Goal: Task Accomplishment & Management: Manage account settings

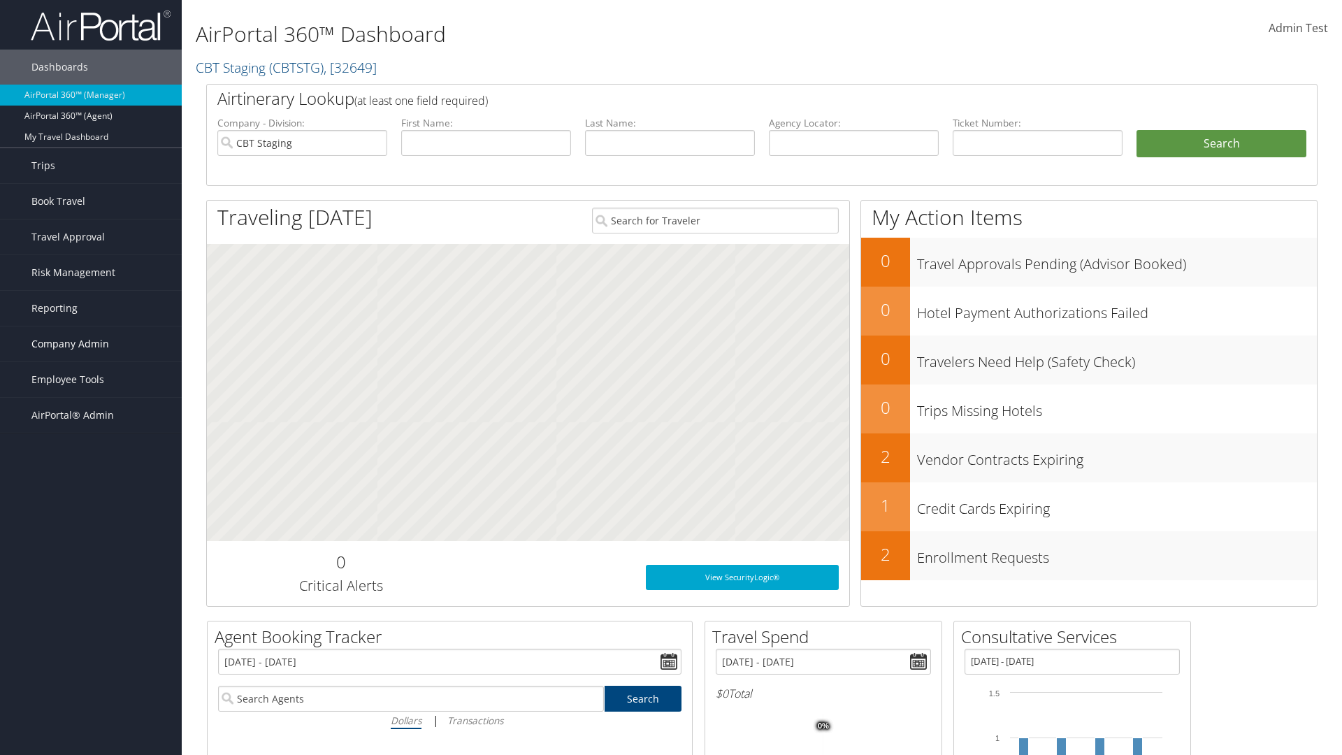
click at [91, 344] on span "Company Admin" at bounding box center [70, 343] width 78 height 35
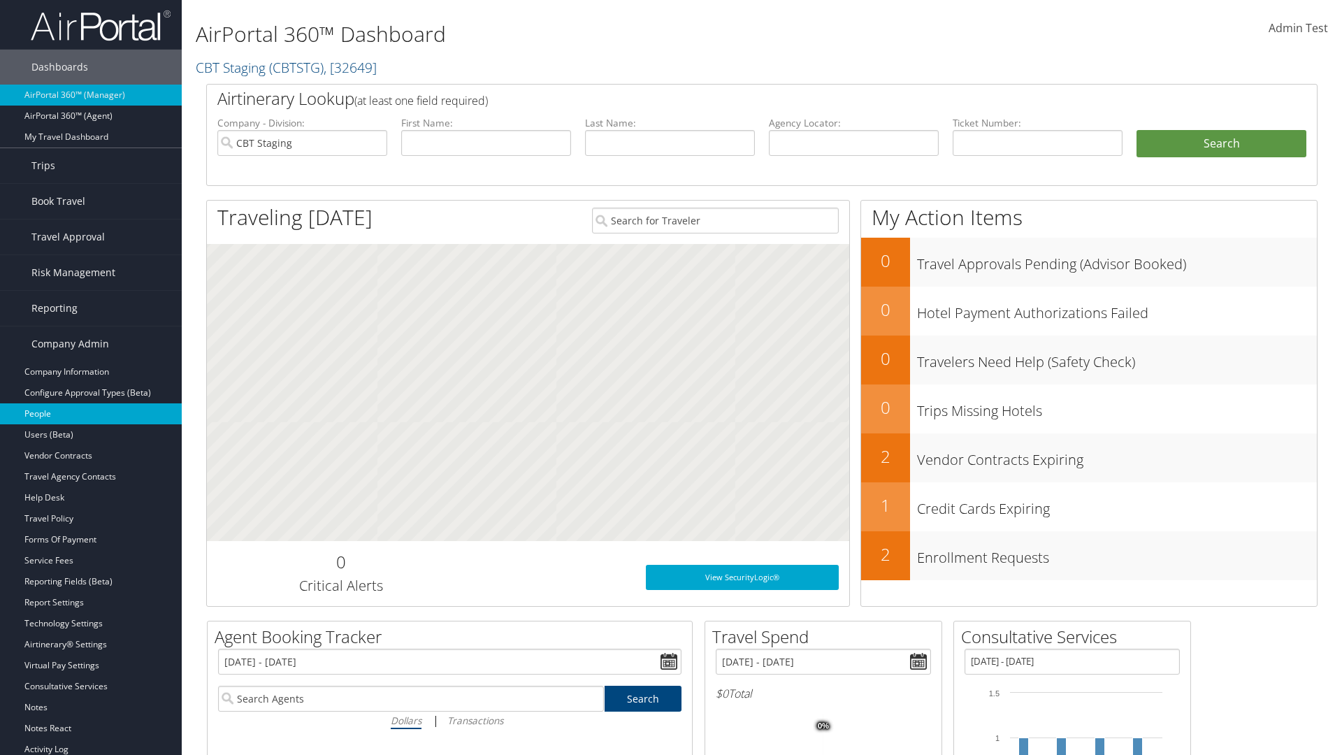
click at [91, 414] on link "People" at bounding box center [91, 413] width 182 height 21
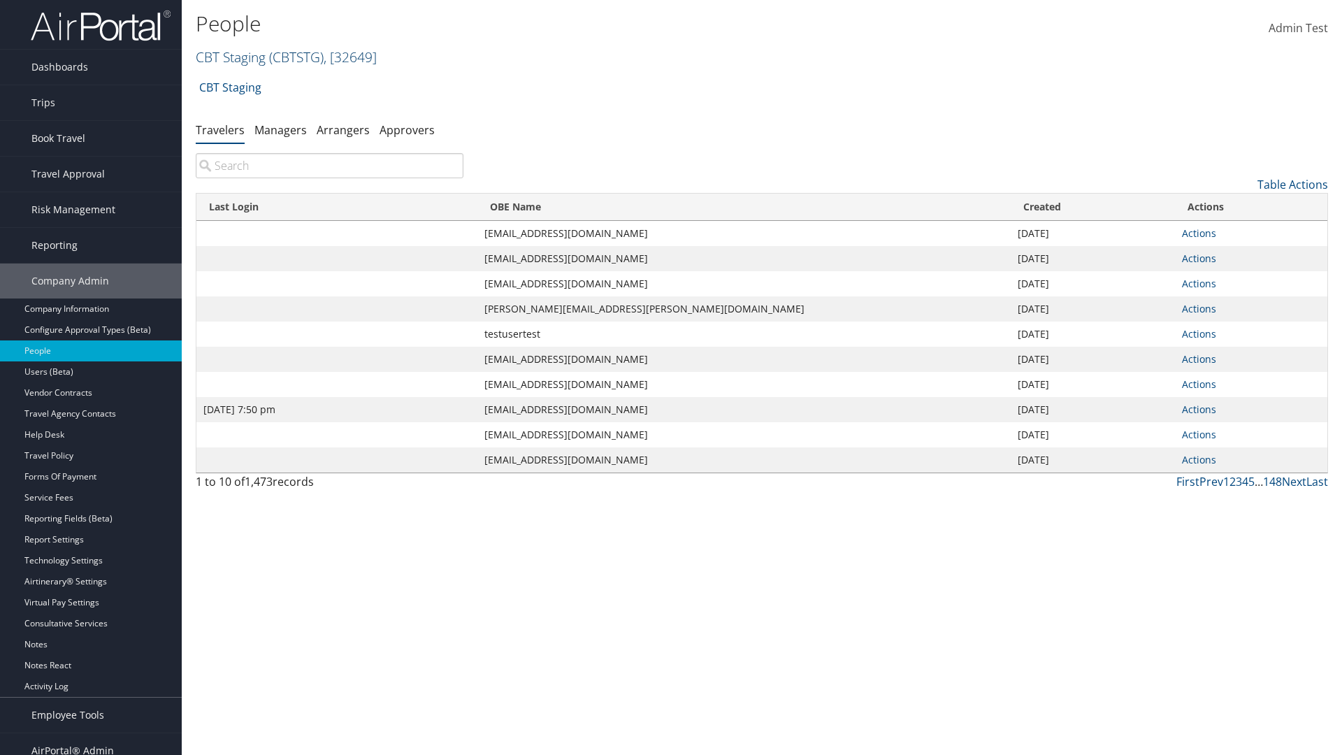
click at [231, 57] on link "CBT Staging ( CBTSTG ) , [ 32649 ]" at bounding box center [286, 57] width 181 height 19
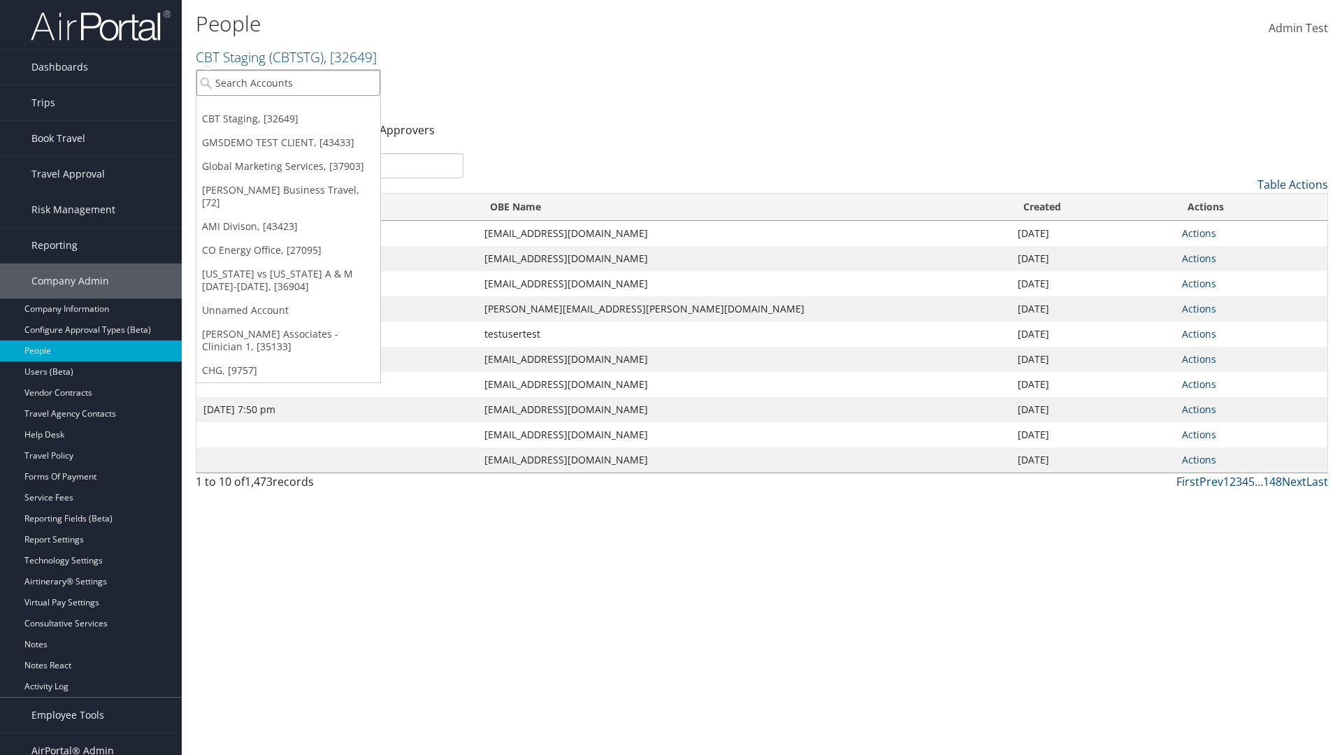
click at [288, 82] on input "search" at bounding box center [288, 83] width 184 height 26
type input "CBTSTG"
click at [288, 108] on div "CBT Staging (CBTSTG), [32649]" at bounding box center [288, 108] width 199 height 13
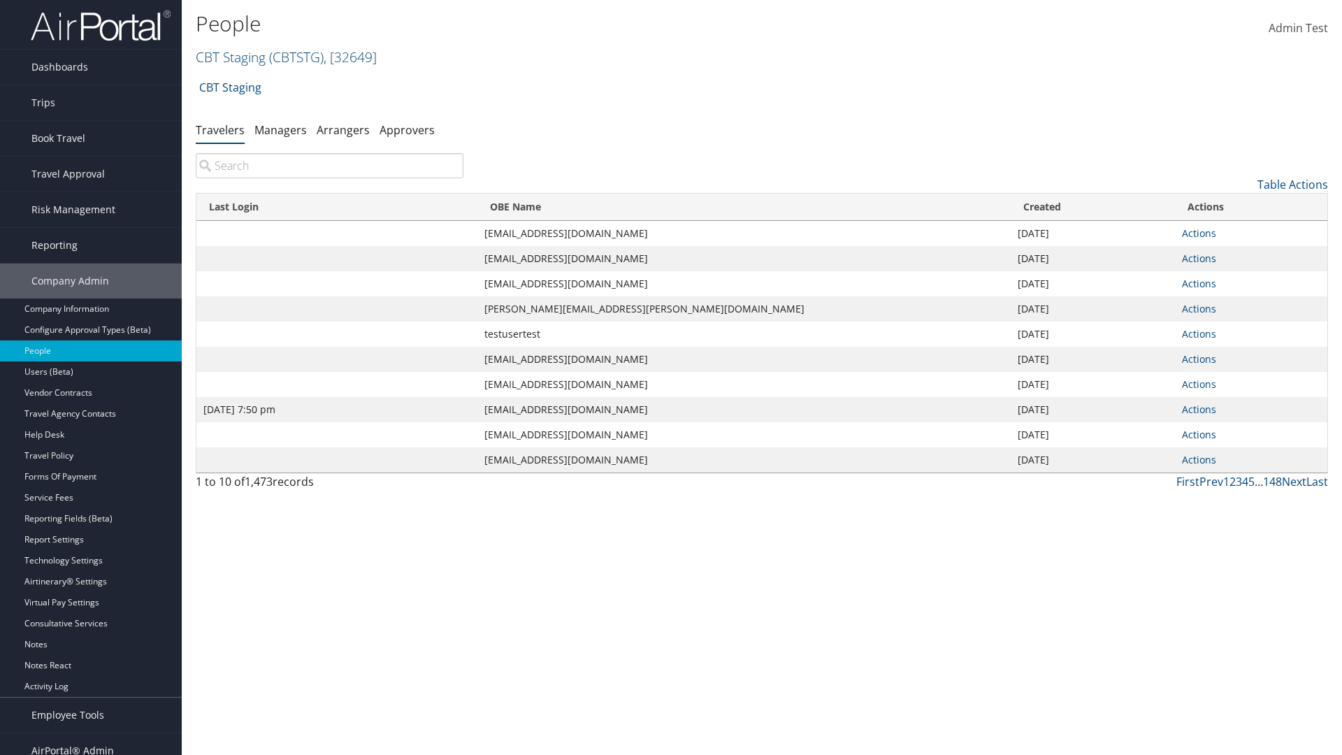
click at [329, 166] on input "search" at bounding box center [330, 165] width 268 height 25
type input "[DATE] 7:50 pm"
